Goal: Task Accomplishment & Management: Complete application form

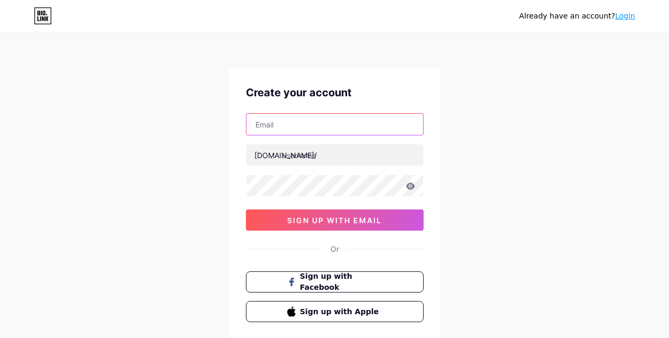
click at [289, 120] on input "text" at bounding box center [335, 124] width 177 height 21
paste input "[EMAIL_ADDRESS][DOMAIN_NAME]"
type input "[EMAIL_ADDRESS][DOMAIN_NAME]"
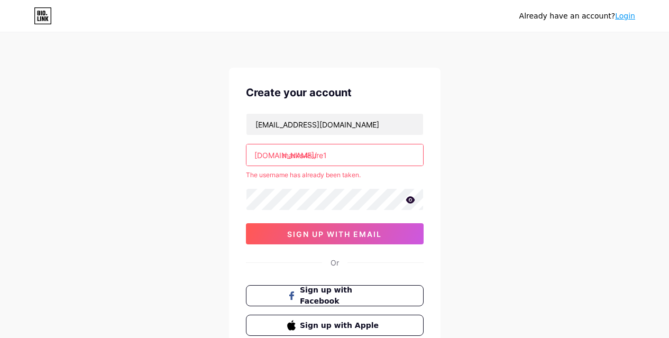
click at [348, 149] on input "marks4sure1" at bounding box center [335, 154] width 177 height 21
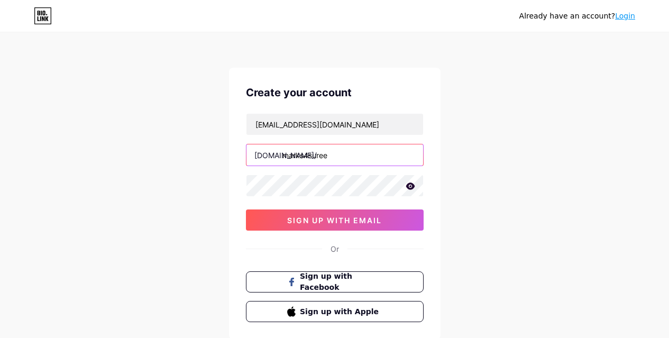
type input "marks4suree"
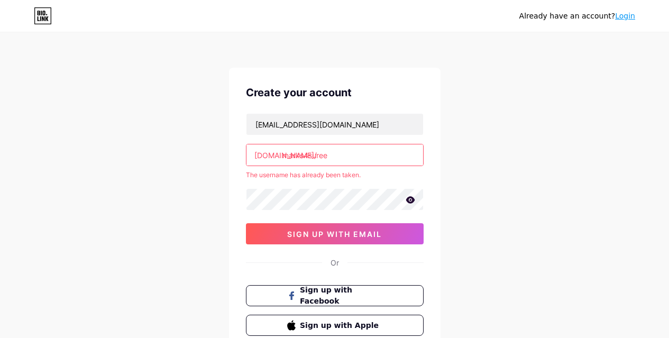
click at [350, 160] on input "marks4suree" at bounding box center [335, 154] width 177 height 21
click at [128, 151] on div "Already have an account? Login Create your account [EMAIL_ADDRESS][DOMAIN_NAME]…" at bounding box center [334, 209] width 669 height 418
click at [344, 158] on input "marks4suree" at bounding box center [335, 154] width 177 height 21
type input "marksforsure"
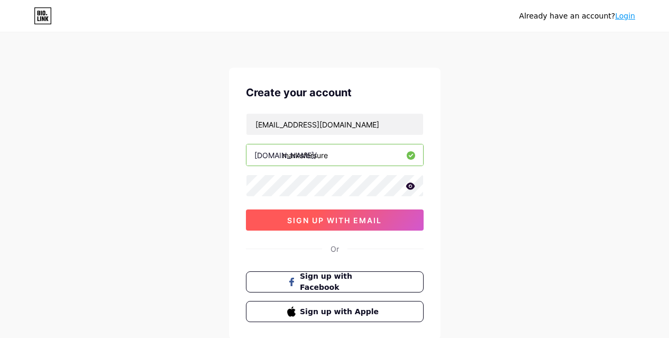
click at [341, 215] on button "sign up with email" at bounding box center [335, 219] width 178 height 21
